Goal: Task Accomplishment & Management: Manage account settings

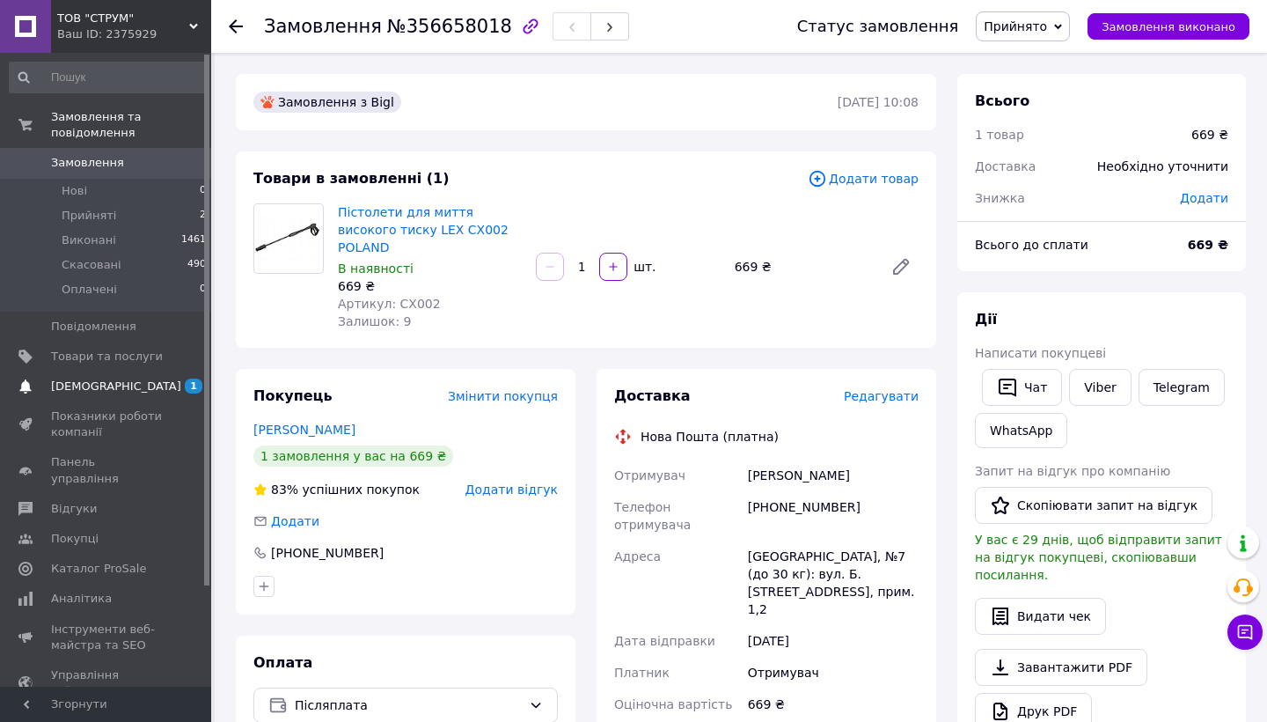
click at [100, 383] on span "[DEMOGRAPHIC_DATA]" at bounding box center [116, 386] width 130 height 16
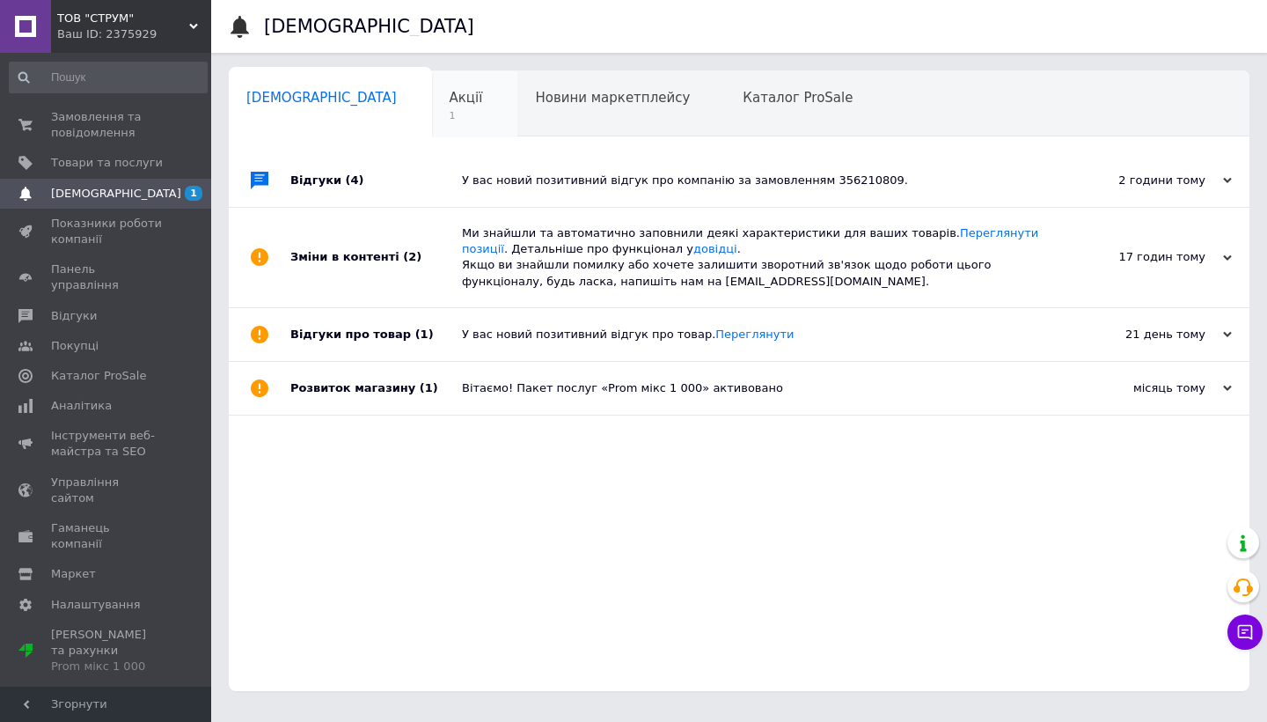
click at [432, 97] on div "Акції 1" at bounding box center [475, 104] width 86 height 67
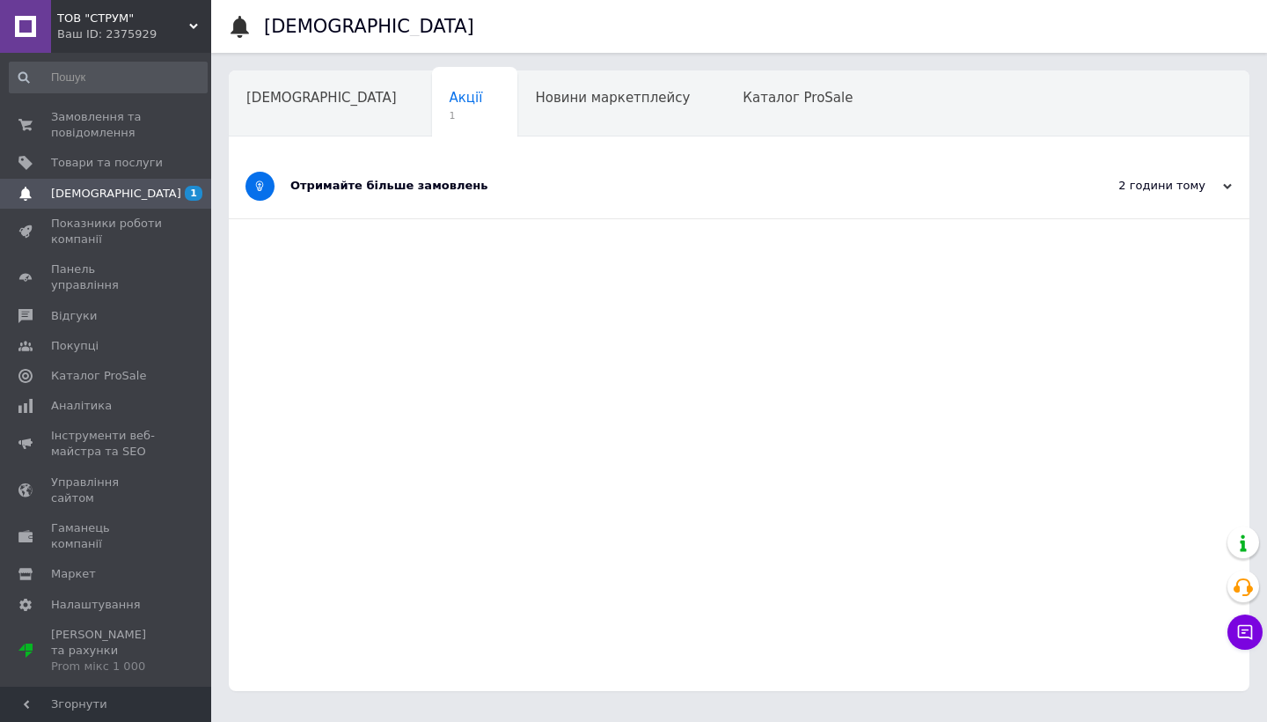
click at [490, 168] on div "Отримайте більше замовлень" at bounding box center [673, 186] width 766 height 64
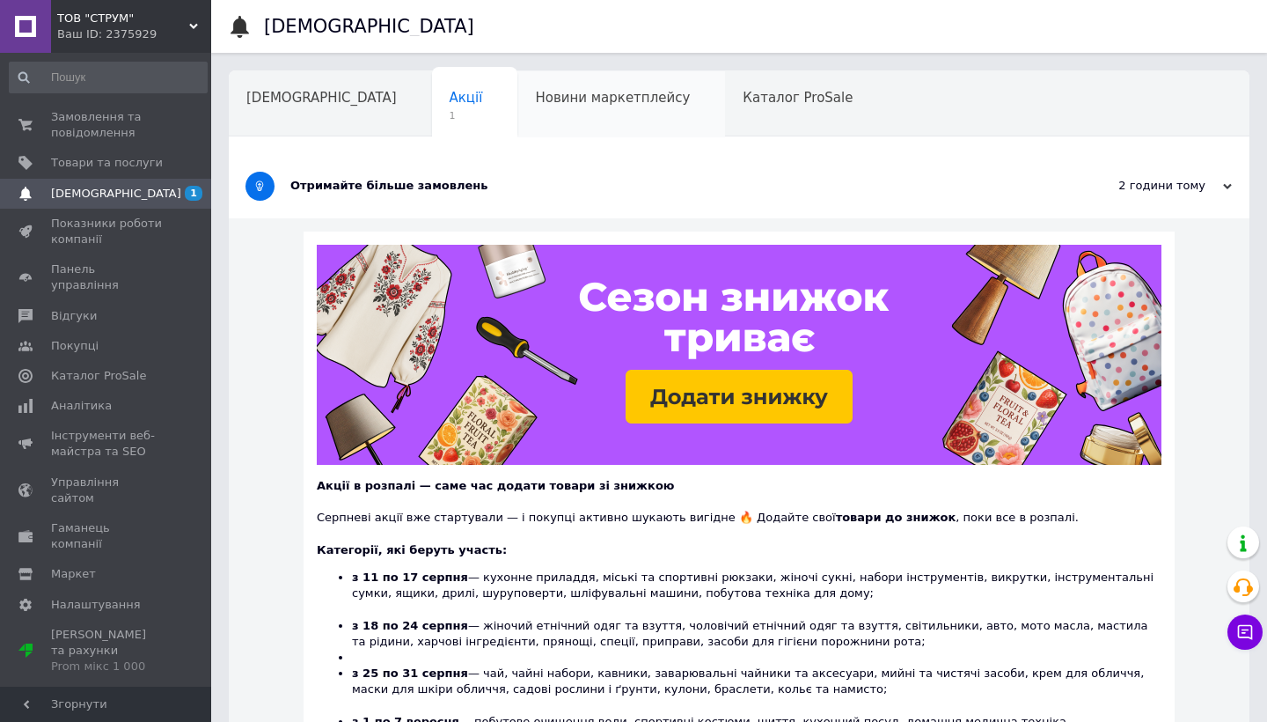
click at [517, 113] on div "Новини маркетплейсу" at bounding box center [621, 104] width 208 height 67
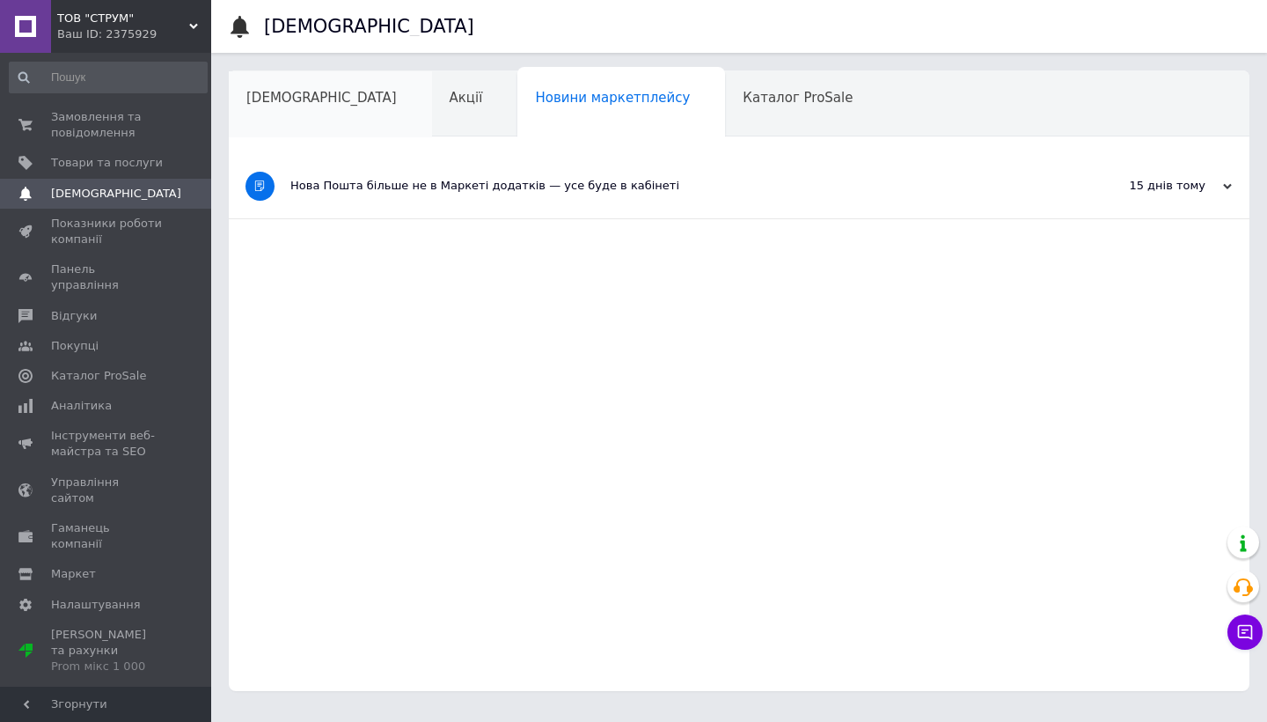
click at [302, 106] on div "[DEMOGRAPHIC_DATA]" at bounding box center [330, 104] width 203 height 67
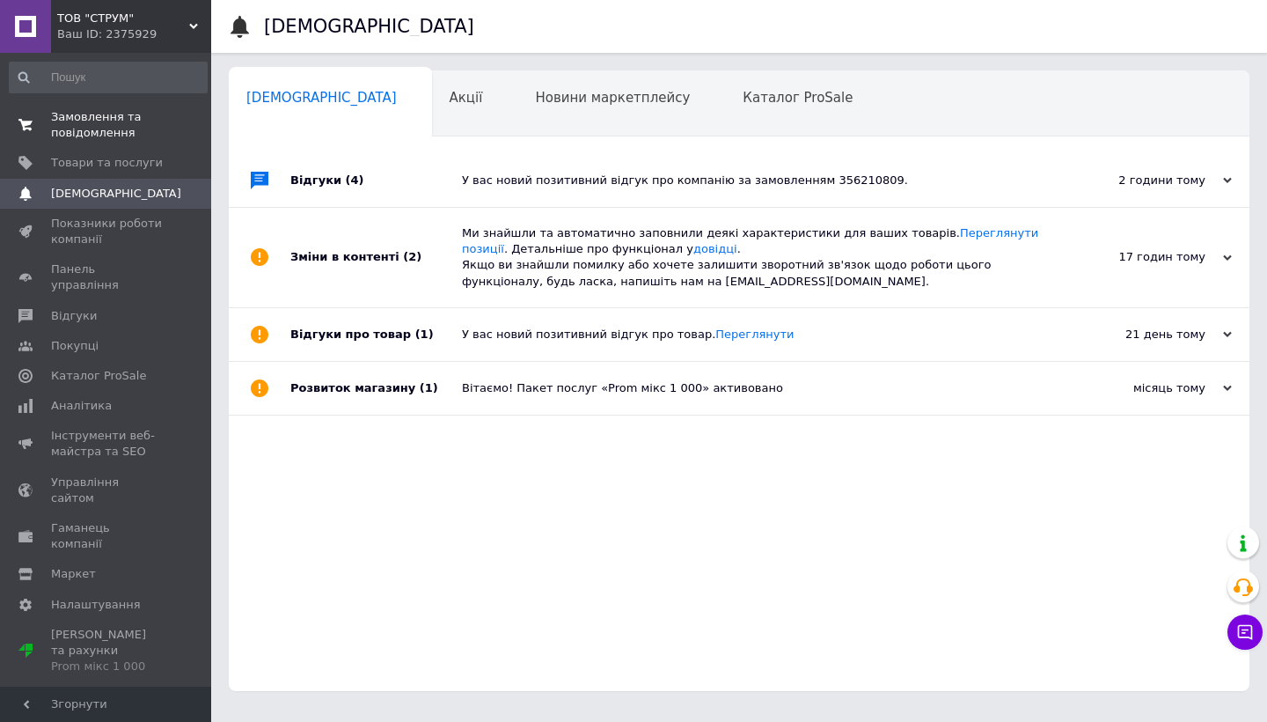
click at [104, 126] on span "Замовлення та повідомлення" at bounding box center [107, 125] width 112 height 32
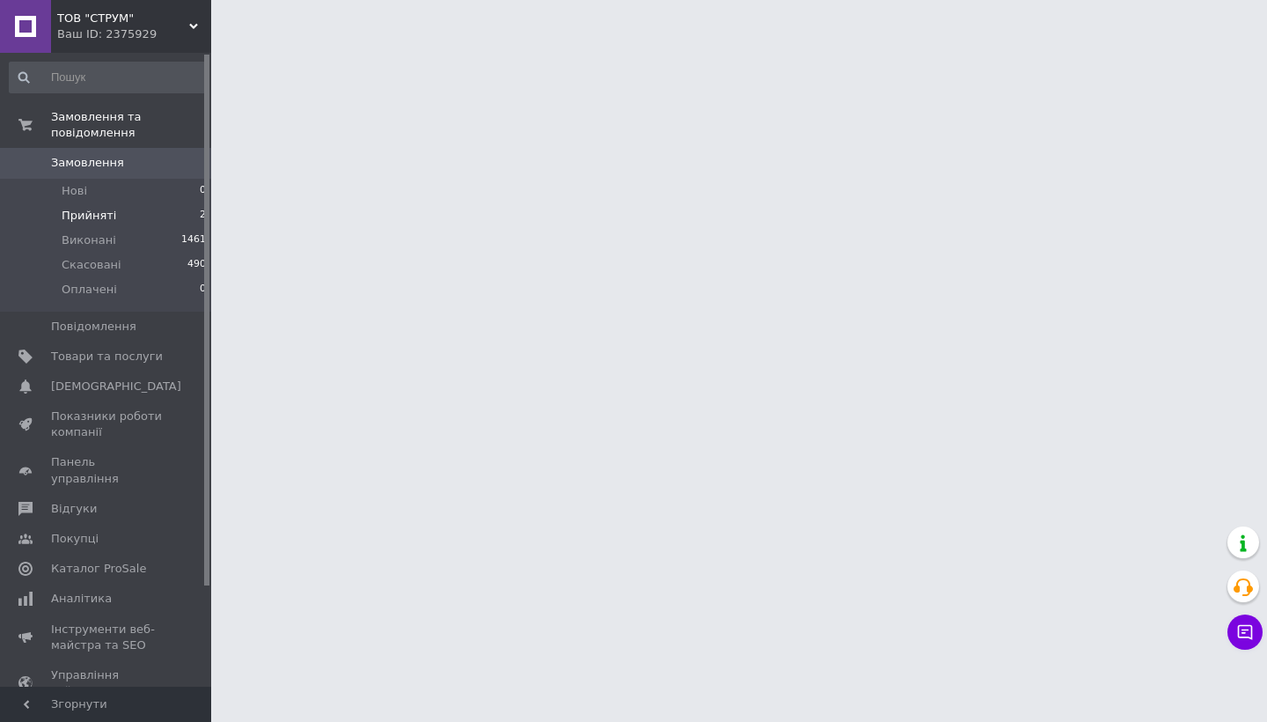
click at [114, 214] on li "Прийняті 2" at bounding box center [108, 215] width 216 height 25
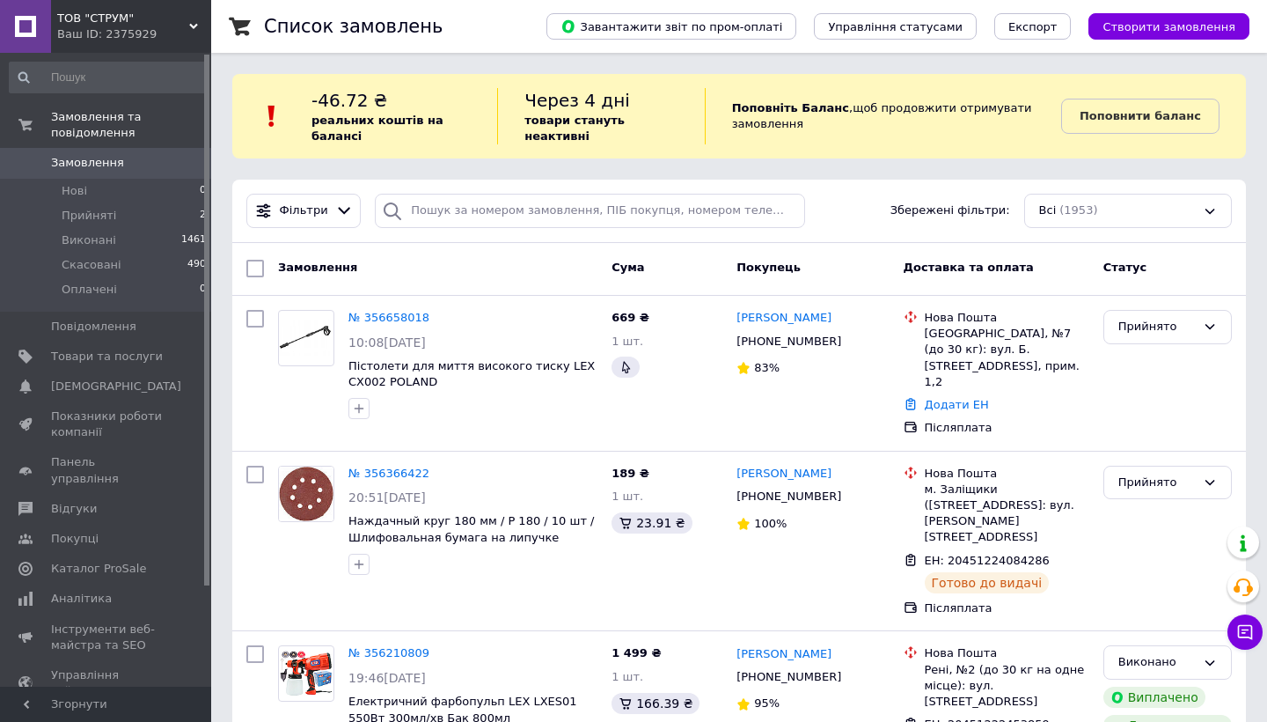
click at [392, 211] on icon at bounding box center [393, 211] width 18 height 18
click at [402, 317] on link "№ 356658018" at bounding box center [388, 317] width 81 height 13
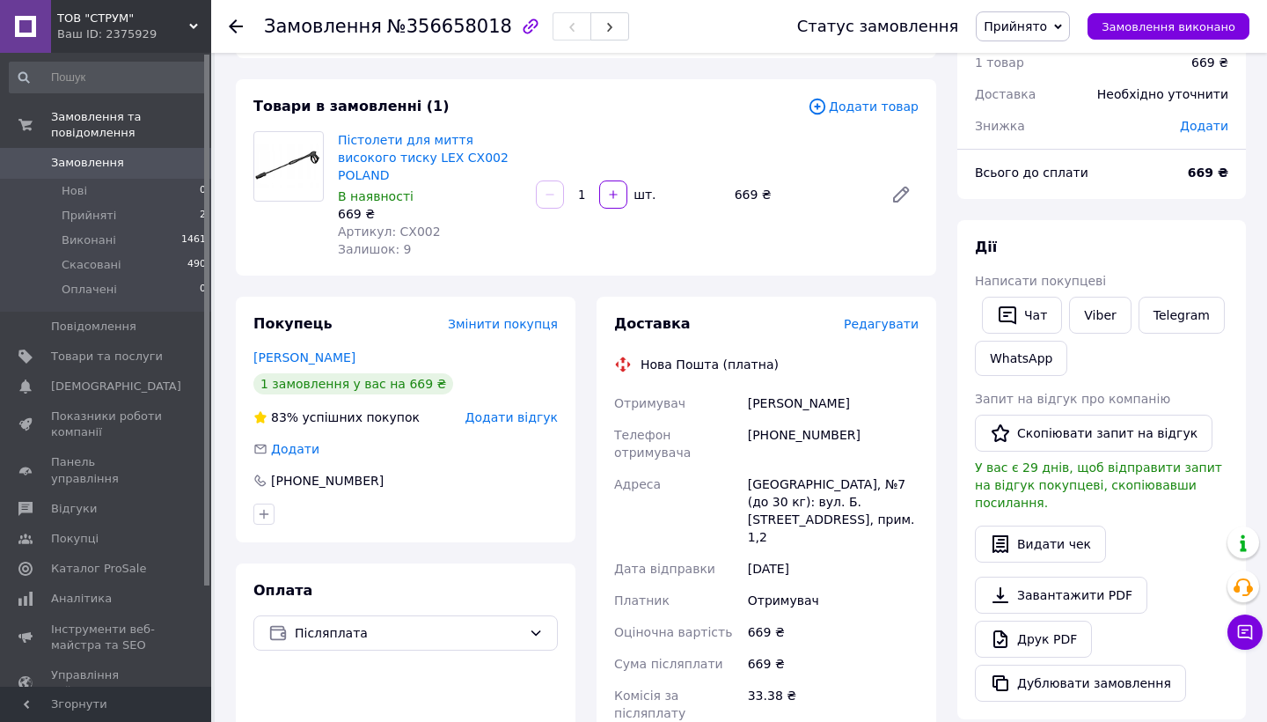
scroll to position [72, 0]
click at [100, 216] on span "Прийняті" at bounding box center [89, 216] width 55 height 16
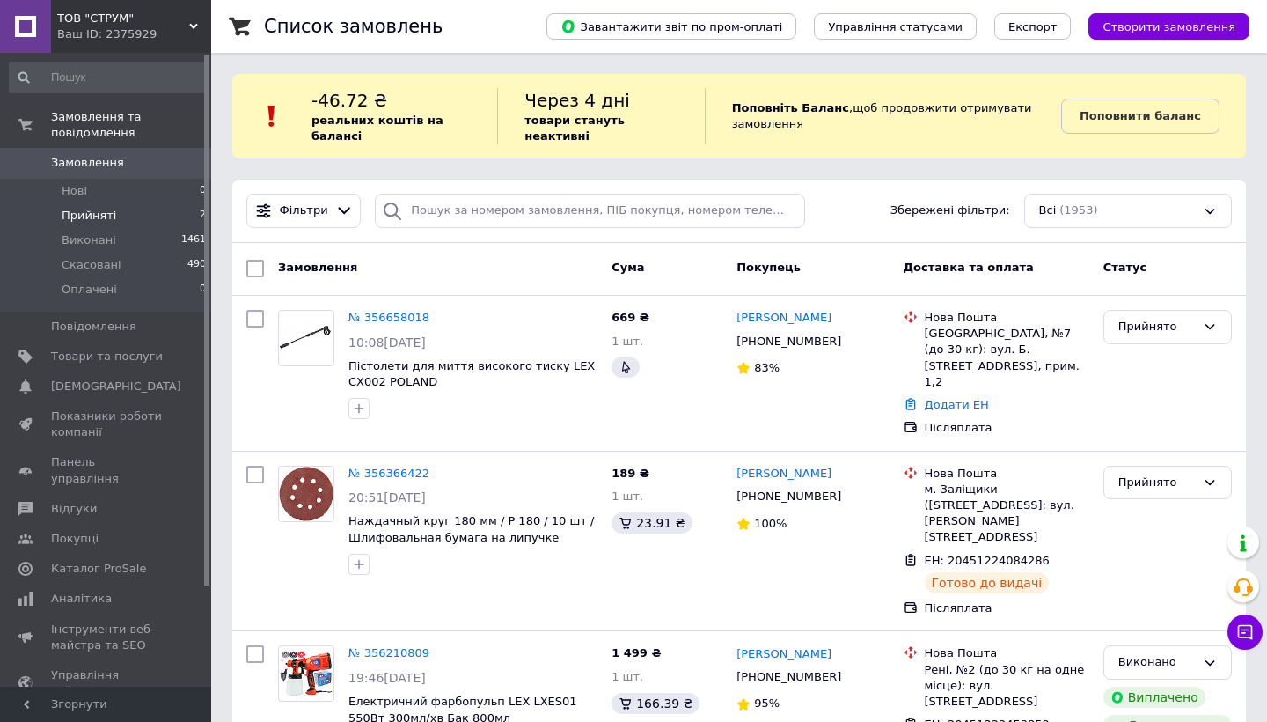
click at [106, 214] on span "Прийняті" at bounding box center [89, 216] width 55 height 16
